Goal: Task Accomplishment & Management: Complete application form

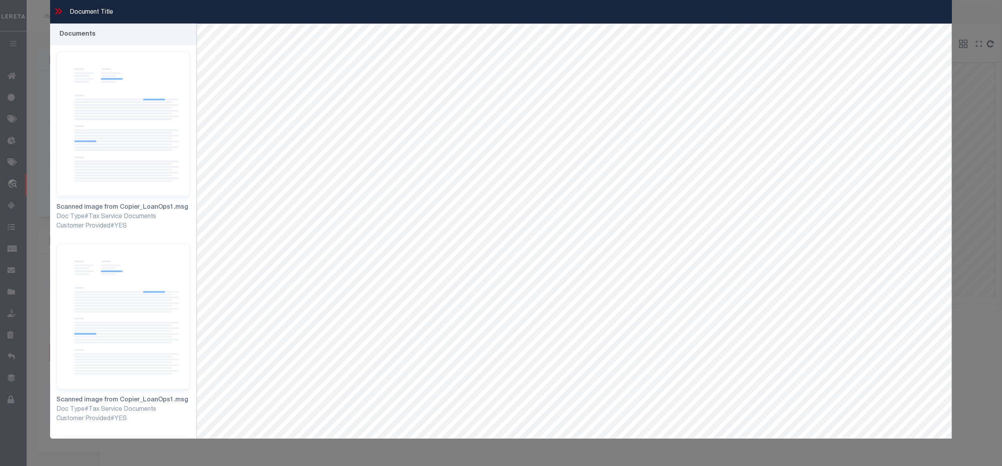
select select "11286"
select select "10"
select select "NonEscrow"
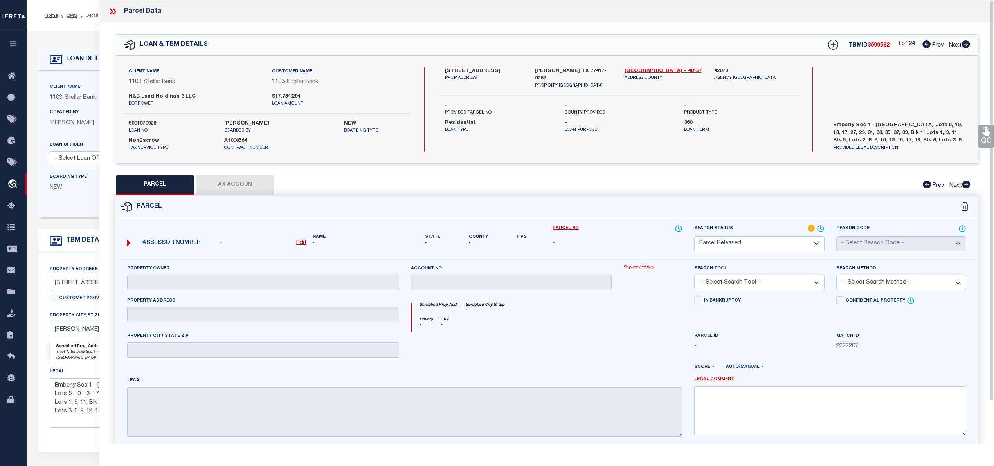
select select "PR"
select select "11286"
select select "10"
select select "NonEscrow"
click at [663, 69] on link "[GEOGRAPHIC_DATA] - 48157" at bounding box center [664, 71] width 78 height 8
